Goal: Transaction & Acquisition: Purchase product/service

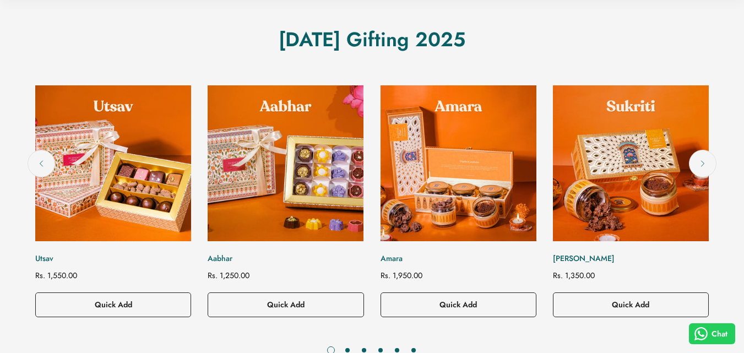
scroll to position [441, 0]
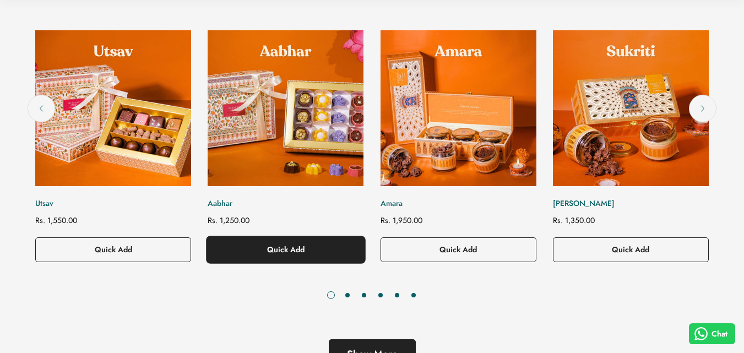
click at [308, 241] on button "Quick Add" at bounding box center [286, 249] width 156 height 25
click at [308, 241] on form "**********" at bounding box center [286, 249] width 156 height 25
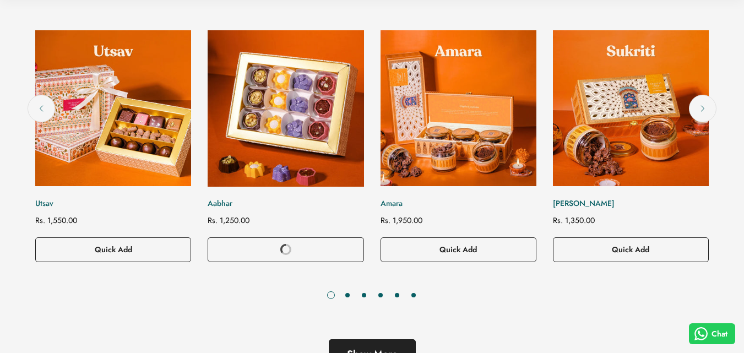
click at [283, 140] on img "Aabhar" at bounding box center [286, 109] width 172 height 172
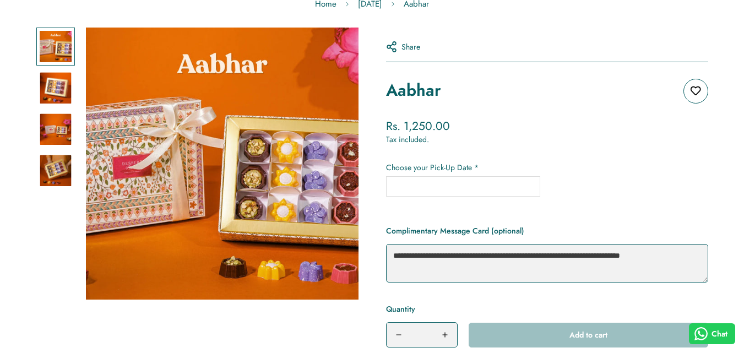
scroll to position [165, 0]
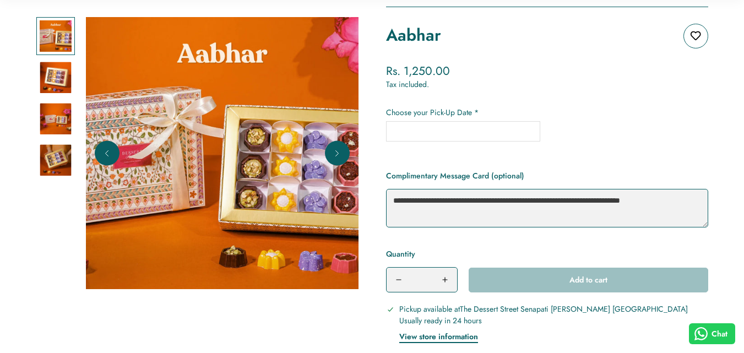
click at [65, 79] on img at bounding box center [56, 77] width 32 height 32
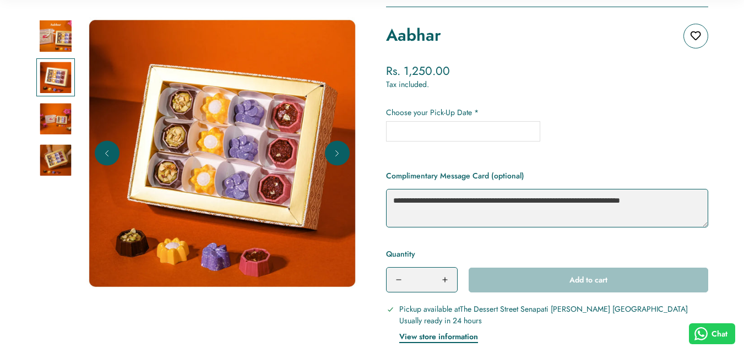
click at [60, 101] on div at bounding box center [55, 118] width 39 height 39
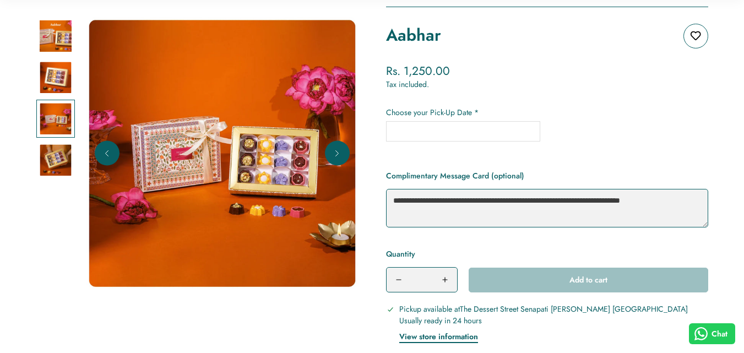
click at [63, 142] on div at bounding box center [55, 159] width 39 height 39
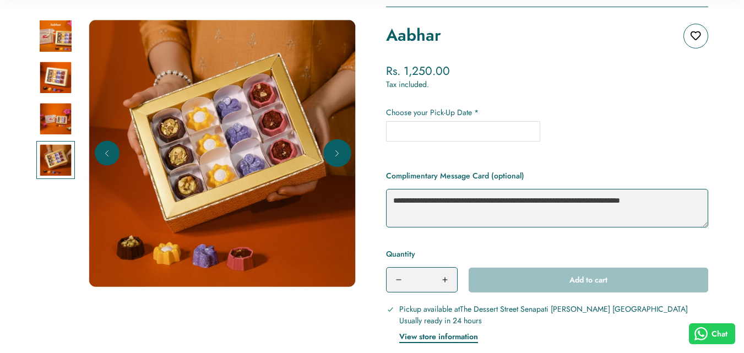
click at [336, 162] on button "Next" at bounding box center [337, 152] width 25 height 25
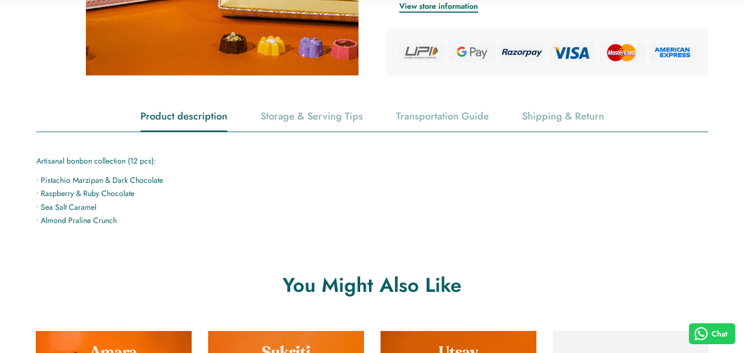
scroll to position [330, 0]
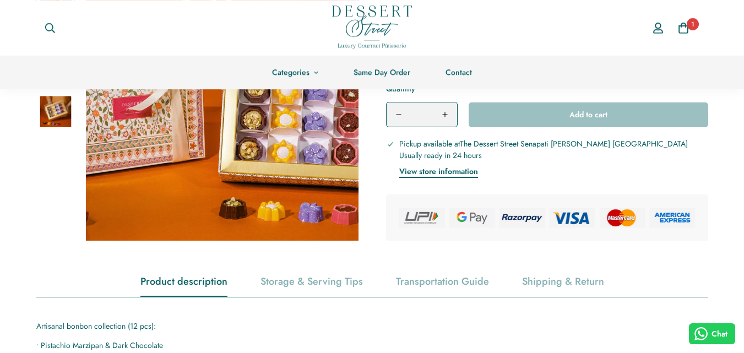
click at [440, 175] on button "View store information" at bounding box center [438, 171] width 79 height 13
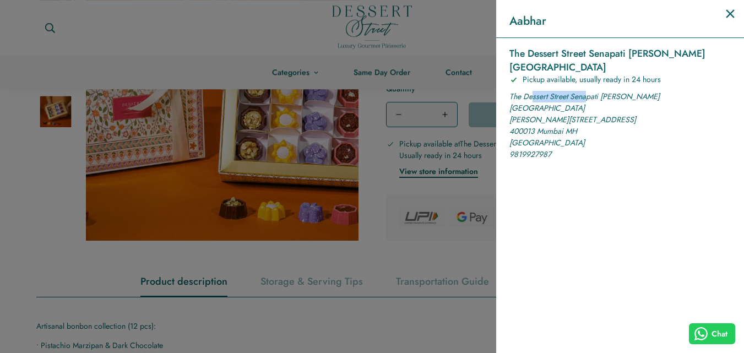
drag, startPoint x: 533, startPoint y: 82, endPoint x: 587, endPoint y: 87, distance: 54.2
click at [587, 91] on p "[STREET_ADDRESS][PERSON_NAME][PERSON_NAME]" at bounding box center [620, 120] width 221 height 58
click at [608, 118] on p "[STREET_ADDRESS][PERSON_NAME][PERSON_NAME]" at bounding box center [620, 120] width 221 height 58
click at [730, 16] on icon "Close" at bounding box center [730, 13] width 13 height 13
